Goal: Navigation & Orientation: Find specific page/section

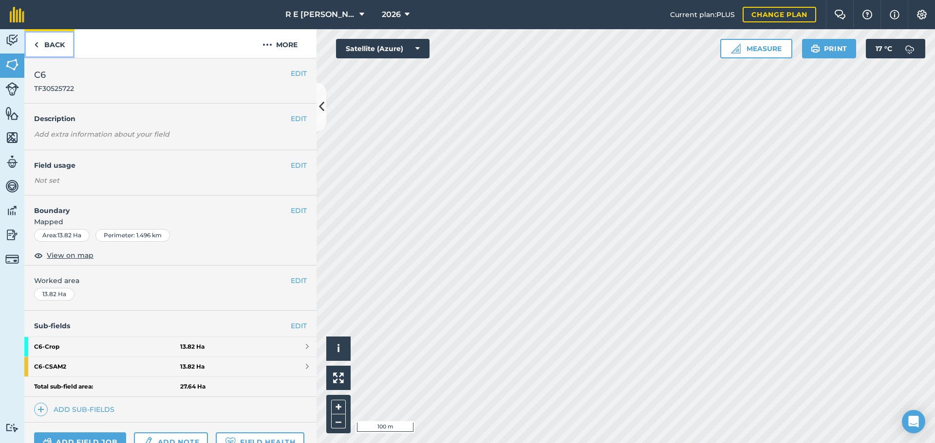
click at [57, 47] on link "Back" at bounding box center [49, 43] width 50 height 29
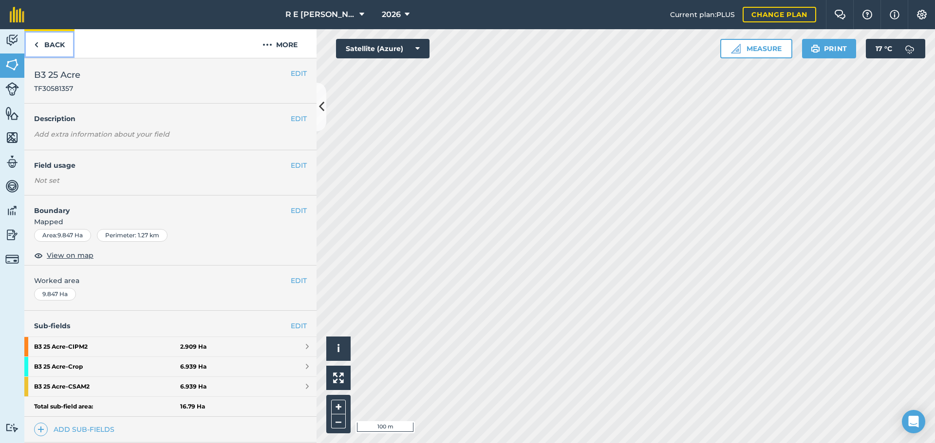
click at [51, 42] on link "Back" at bounding box center [49, 43] width 50 height 29
